Goal: Information Seeking & Learning: Find specific fact

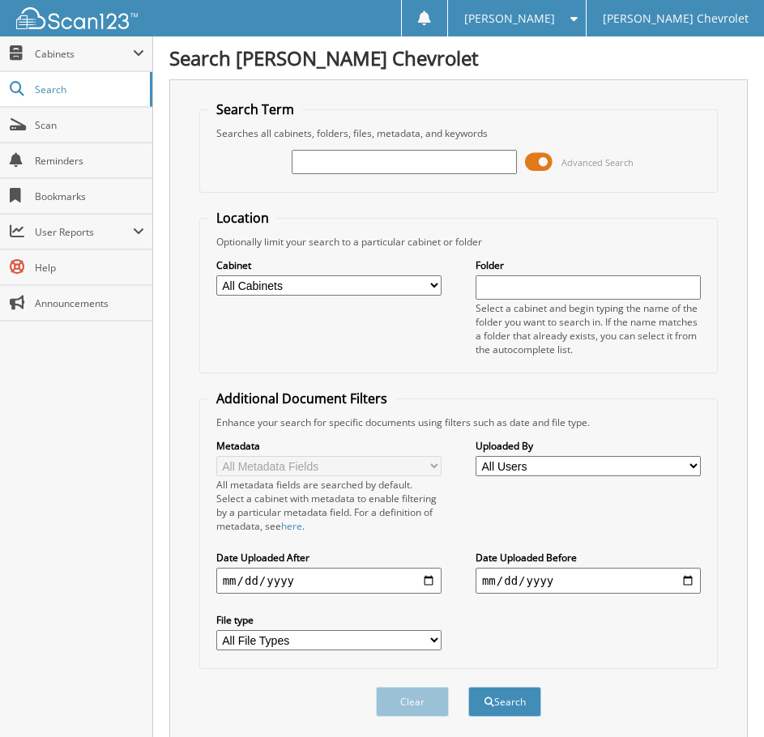
click at [404, 161] on input "text" at bounding box center [404, 162] width 225 height 24
type input "86529"
click at [468, 687] on button "Search" at bounding box center [504, 702] width 73 height 30
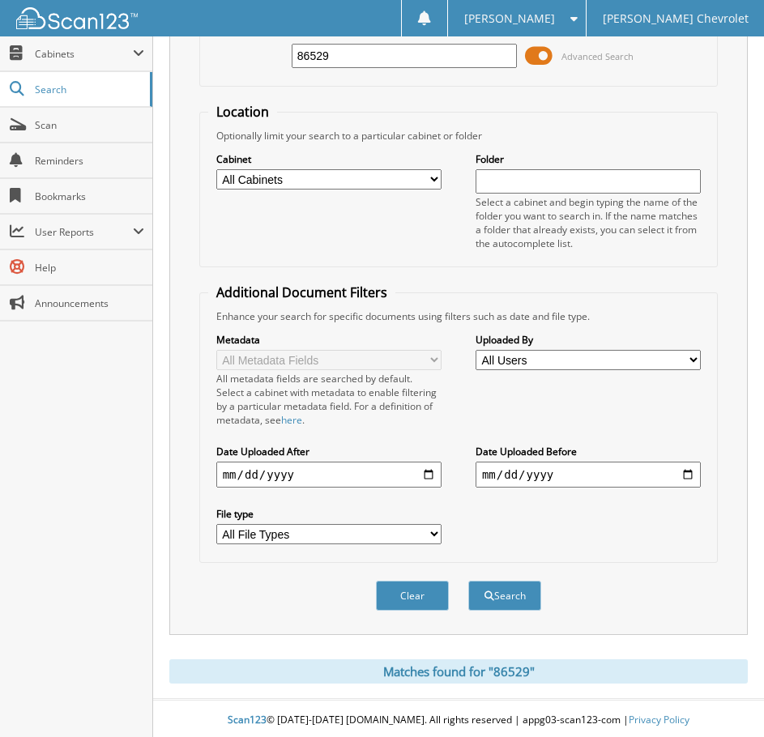
scroll to position [110, 0]
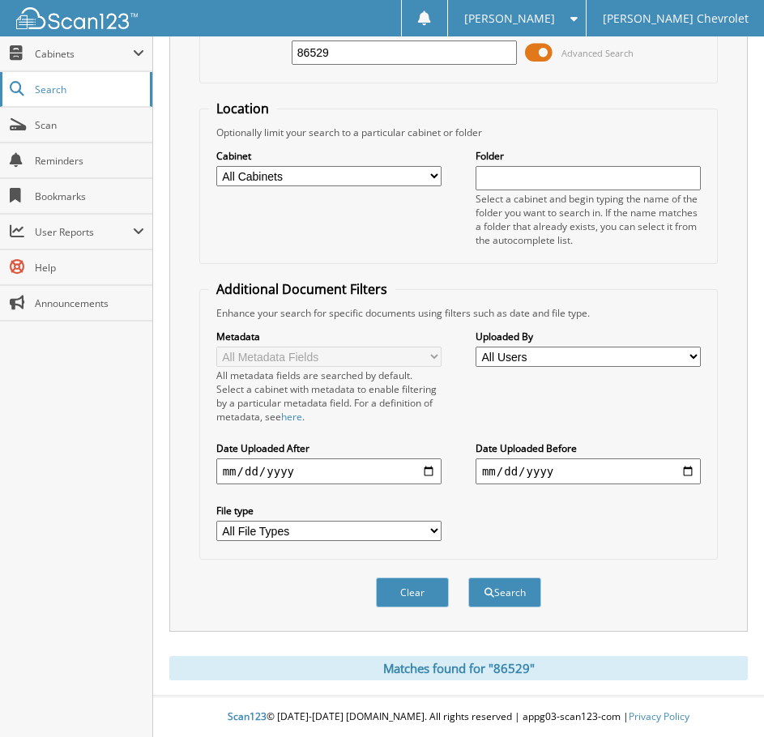
click at [91, 83] on span "Search" at bounding box center [88, 90] width 107 height 14
